Goal: Book appointment/travel/reservation

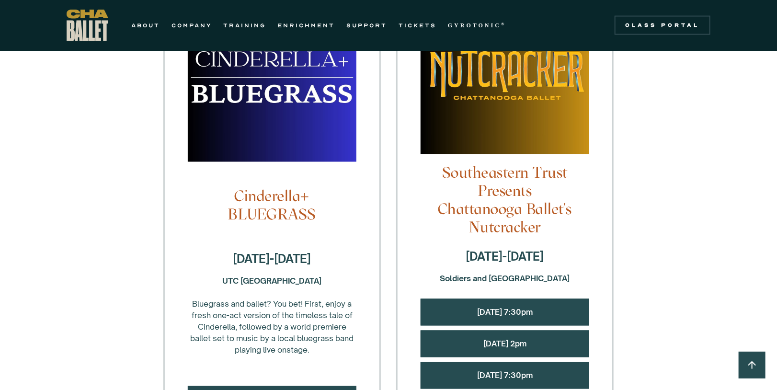
scroll to position [818, 0]
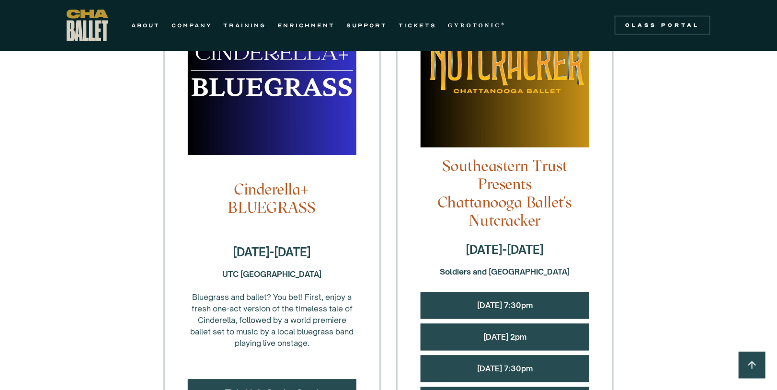
click at [517, 308] on div "[DATE] 7:30pm" at bounding box center [505, 305] width 169 height 27
click at [518, 303] on link "[DATE] 7:30pm" at bounding box center [505, 306] width 56 height 10
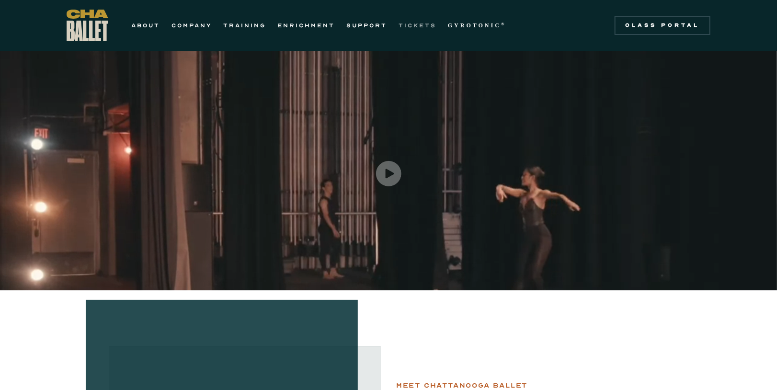
click at [427, 26] on link "TICKETS" at bounding box center [418, 25] width 38 height 11
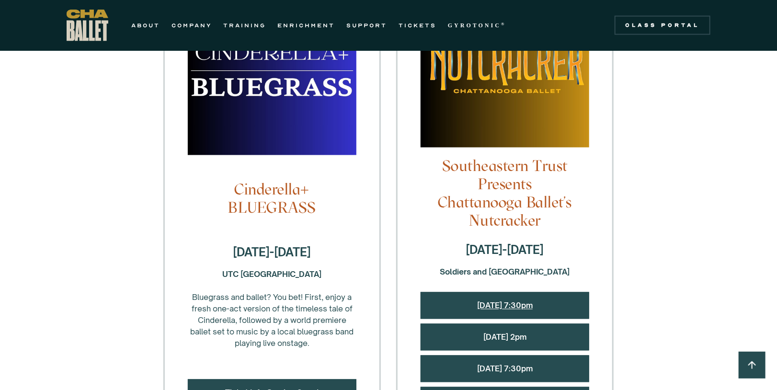
scroll to position [818, 0]
click at [477, 302] on link "Friday, 12/12 @ 7:30pm" at bounding box center [505, 306] width 56 height 10
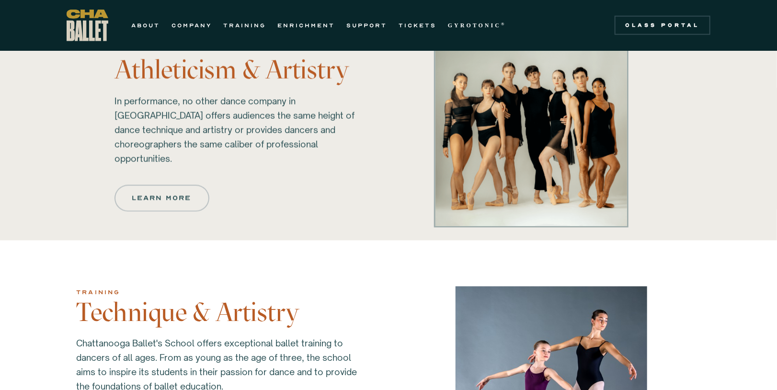
scroll to position [643, 0]
click at [417, 23] on link "TICKETS" at bounding box center [418, 25] width 38 height 11
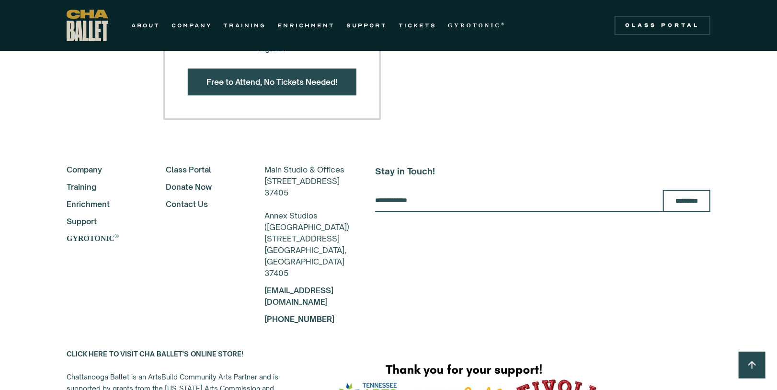
scroll to position [1637, 0]
click at [280, 298] on link "[EMAIL_ADDRESS][DOMAIN_NAME]" at bounding box center [298, 295] width 69 height 21
